Goal: Answer question/provide support

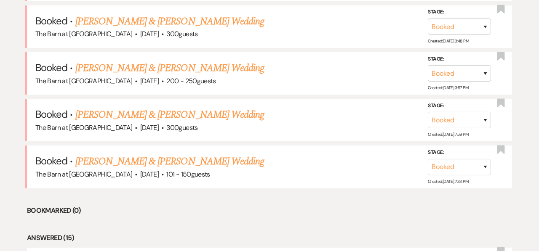
scroll to position [409, 0]
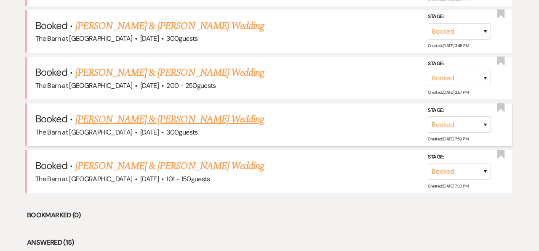
click at [193, 122] on link "[PERSON_NAME] & [PERSON_NAME] Wedding" at bounding box center [169, 119] width 189 height 15
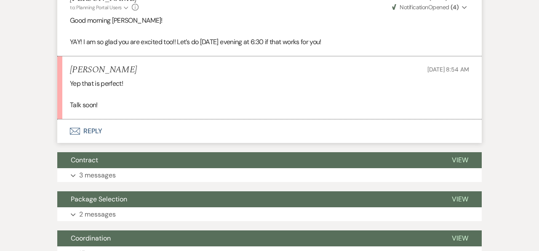
scroll to position [678, 0]
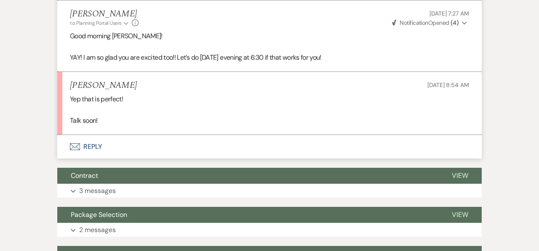
click at [60, 108] on li "[PERSON_NAME] [DATE] 8:54 AM Yep that is perfect! Talk soon!" at bounding box center [269, 104] width 424 height 64
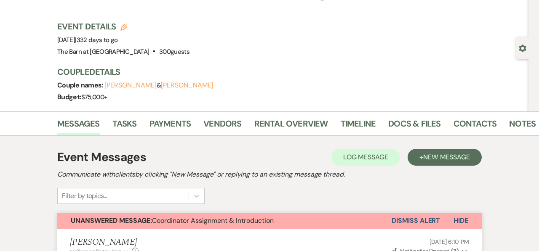
scroll to position [63, 0]
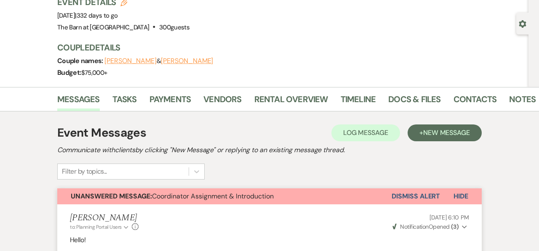
click at [427, 194] on button "Dismiss Alert" at bounding box center [416, 197] width 48 height 16
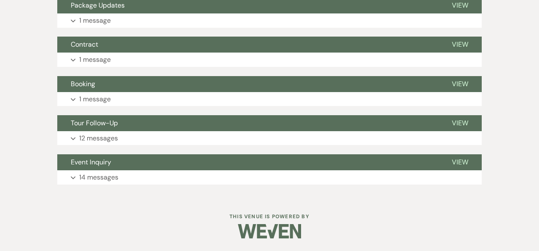
scroll to position [0, 0]
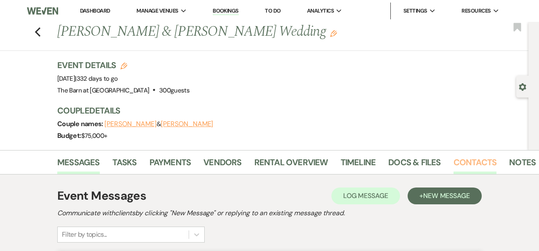
click at [483, 165] on link "Contacts" at bounding box center [475, 165] width 43 height 19
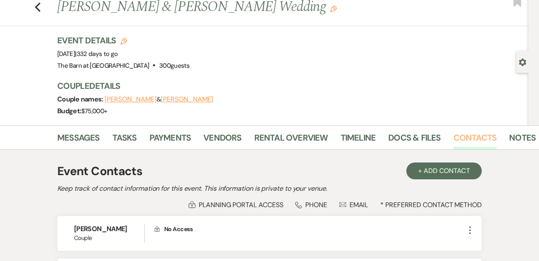
scroll to position [32, 0]
